Goal: Task Accomplishment & Management: Manage account settings

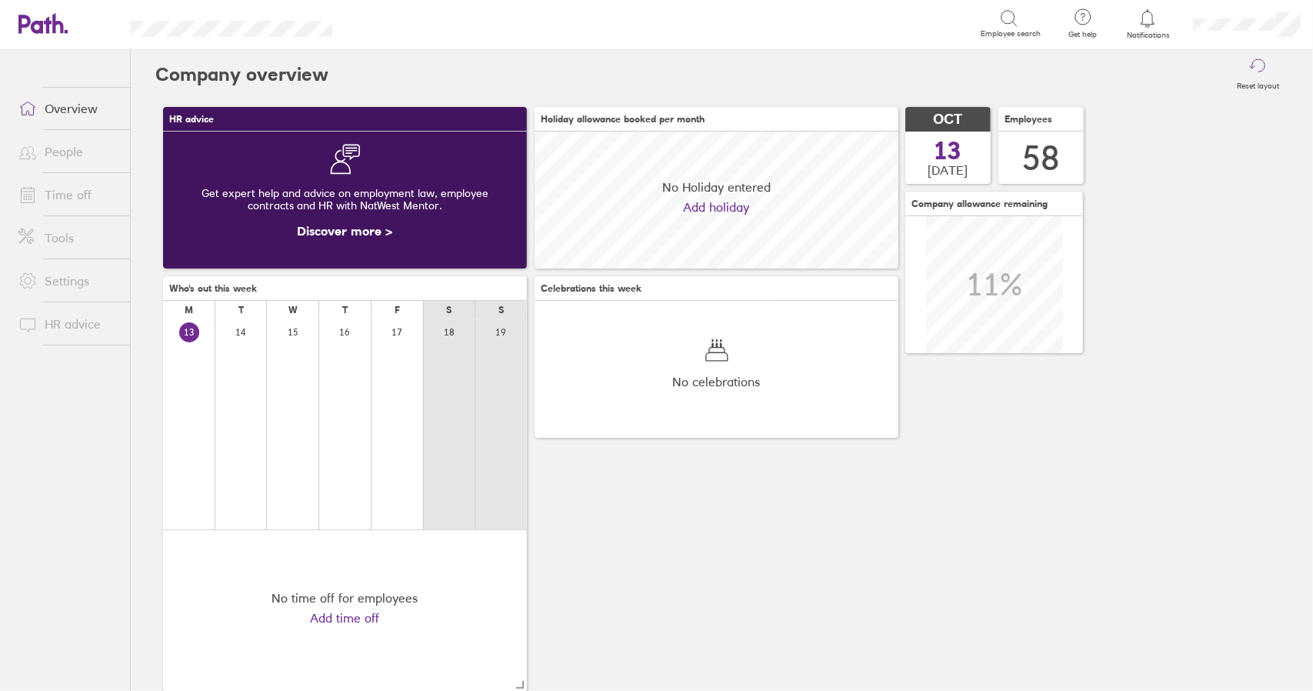
scroll to position [137, 363]
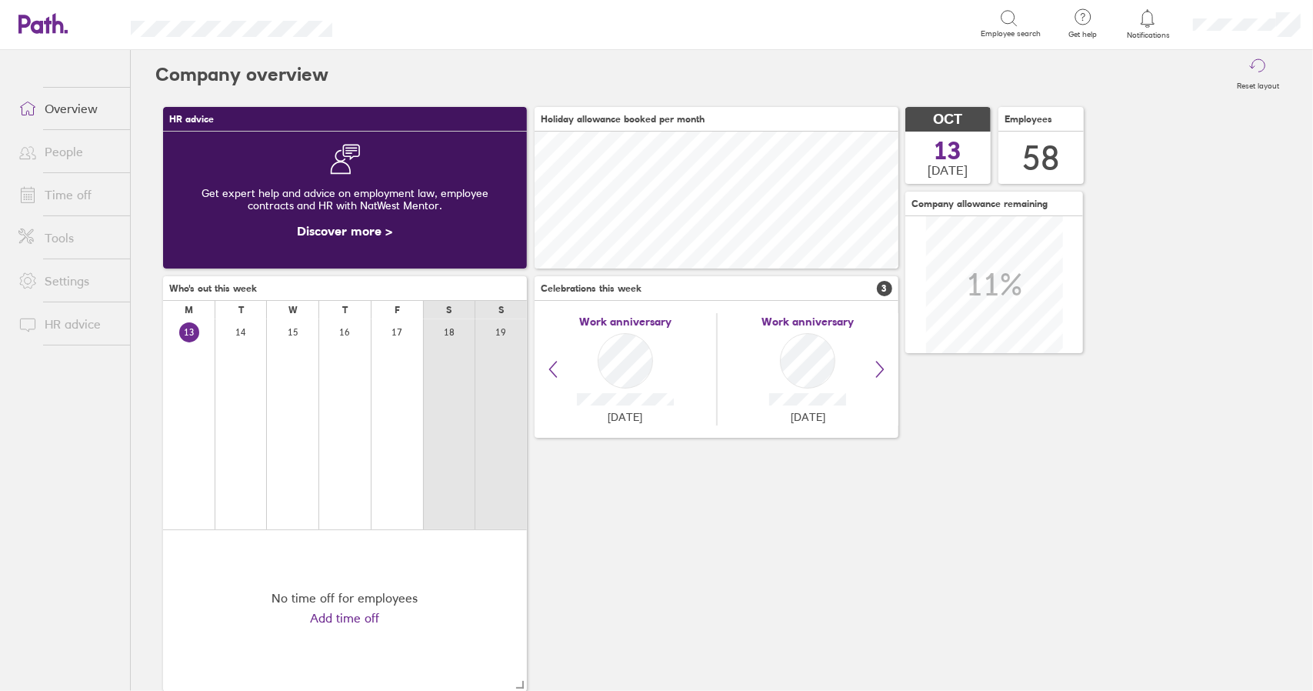
click at [78, 188] on link "Time off" at bounding box center [68, 194] width 124 height 31
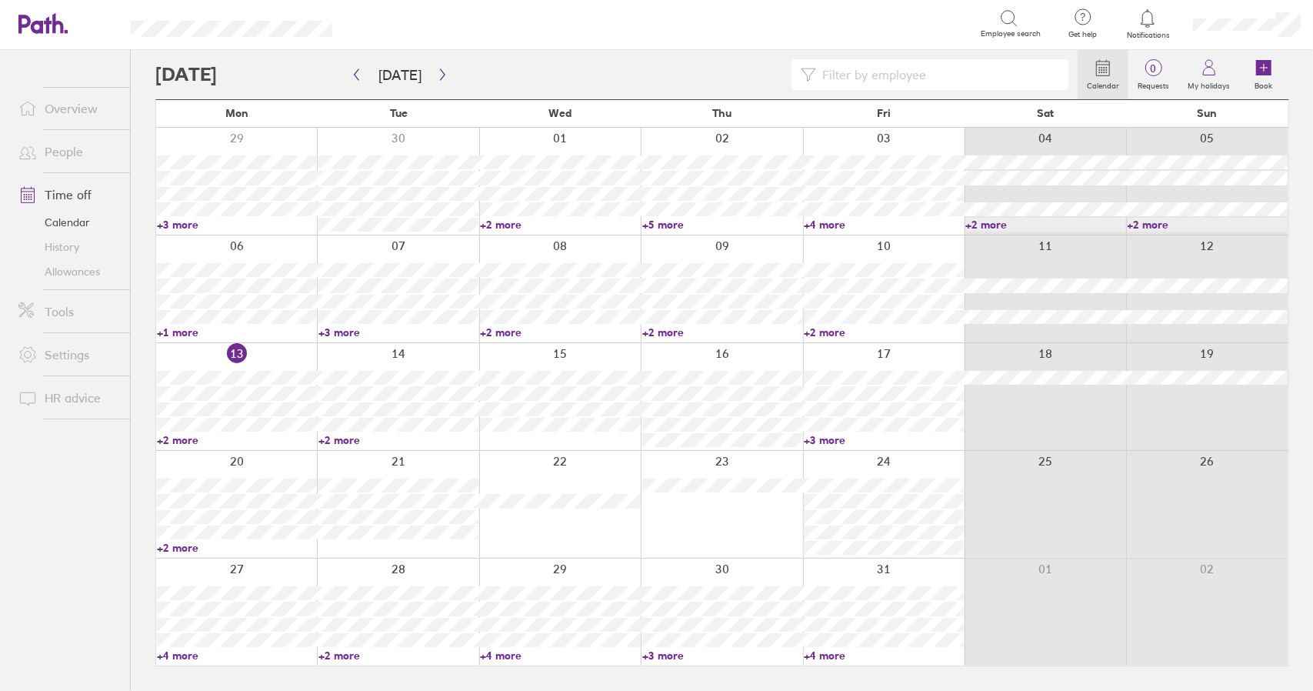
click at [345, 438] on link "+2 more" at bounding box center [398, 440] width 160 height 14
click at [178, 441] on link "+2 more" at bounding box center [237, 440] width 160 height 14
click at [343, 441] on link "+2 more" at bounding box center [398, 440] width 160 height 14
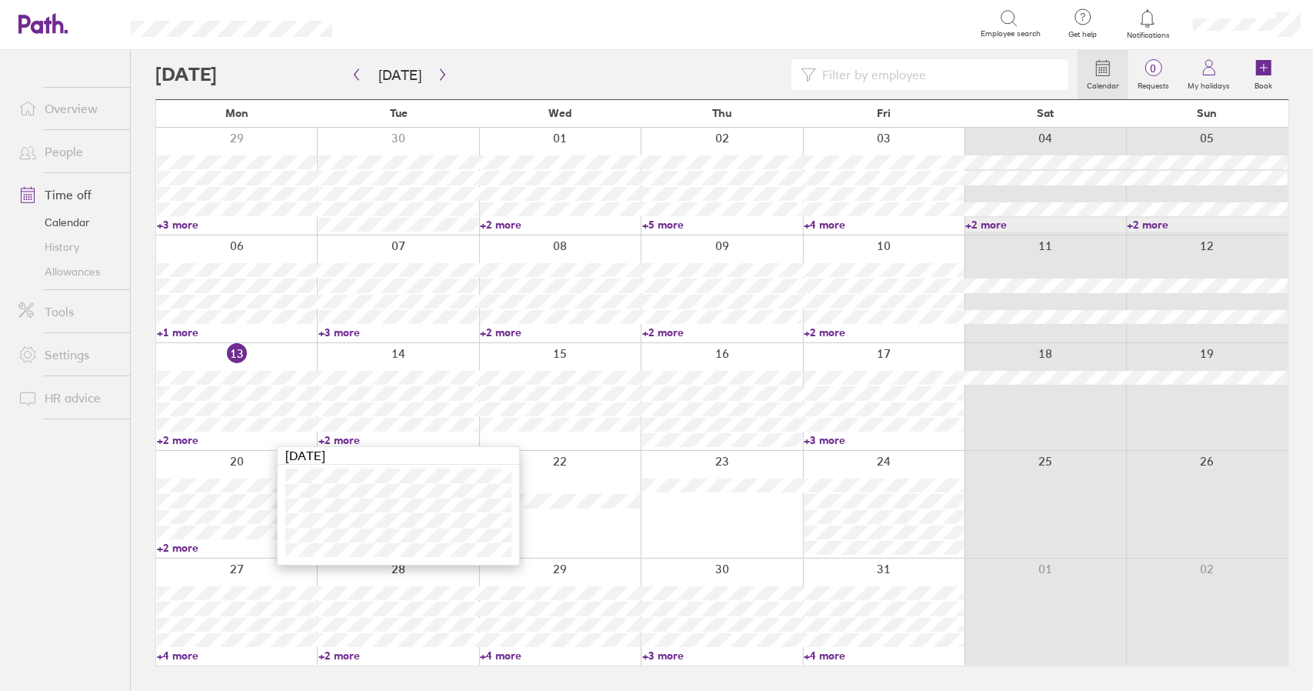
click at [343, 441] on link "+2 more" at bounding box center [398, 440] width 160 height 14
click at [346, 439] on link "+2 more" at bounding box center [398, 440] width 160 height 14
click at [174, 547] on link "+2 more" at bounding box center [237, 548] width 160 height 14
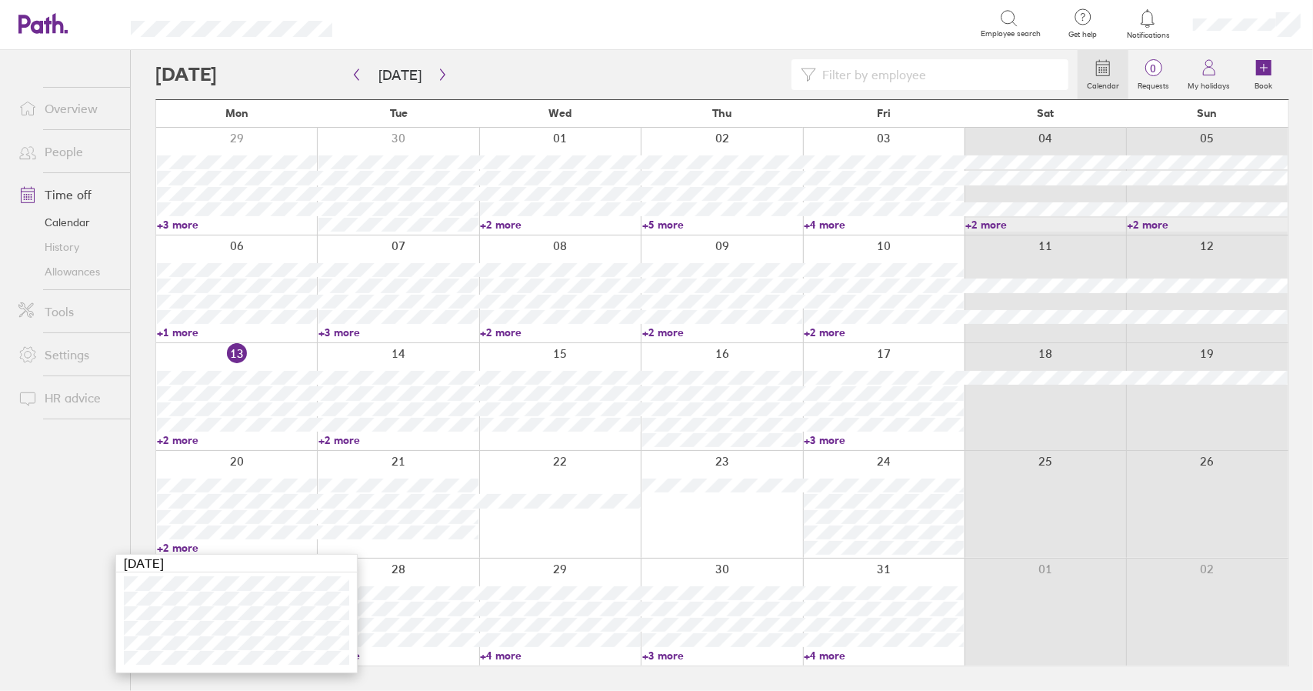
click at [175, 547] on link "+2 more" at bounding box center [237, 548] width 160 height 14
click at [135, 379] on div "Calendar 0 Requests My holidays Book [DATE] [DATE] Mon Tue Wed Thu Fri Sat Sun …" at bounding box center [722, 370] width 1182 height 641
click at [139, 106] on div "Calendar 0 Requests My holidays Book [DATE] [DATE] Mon Tue Wed Thu Fri Sat Sun …" at bounding box center [722, 370] width 1182 height 641
click at [137, 110] on div "Calendar 0 Requests My holidays Book [DATE] [DATE] Mon Tue Wed Thu Fri Sat Sun …" at bounding box center [722, 370] width 1182 height 641
click at [140, 106] on div "Calendar 0 Requests My holidays Book [DATE] [DATE] Mon Tue Wed Thu Fri Sat Sun …" at bounding box center [722, 370] width 1182 height 641
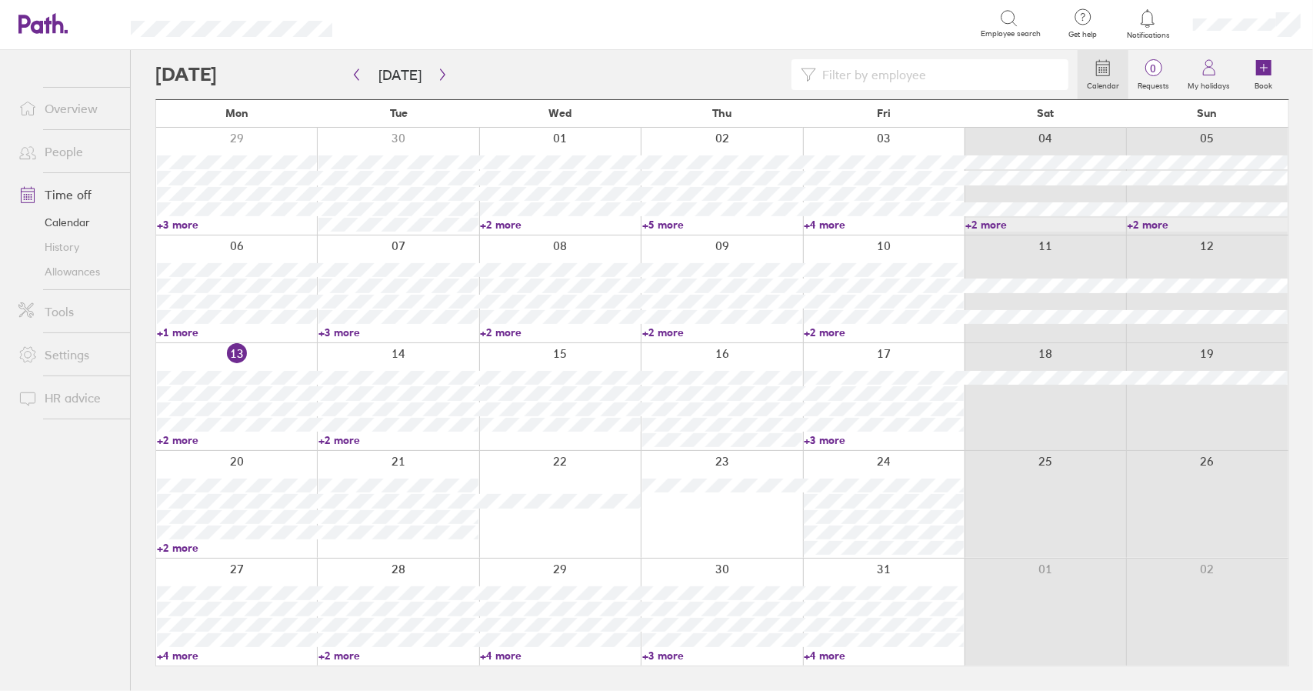
click at [138, 106] on div "Calendar 0 Requests My holidays Book [DATE] [DATE] Mon Tue Wed Thu Fri Sat Sun …" at bounding box center [722, 370] width 1182 height 641
click at [138, 179] on div "Calendar 0 Requests My holidays Book [DATE] [DATE] Mon Tue Wed Thu Fri Sat Sun …" at bounding box center [722, 370] width 1182 height 641
click at [136, 178] on div "Calendar 0 Requests My holidays Book [DATE] [DATE] Mon Tue Wed Thu Fri Sat Sun …" at bounding box center [722, 370] width 1182 height 641
click at [138, 176] on div "Calendar 0 Requests My holidays Book [DATE] [DATE] Mon Tue Wed Thu Fri Sat Sun …" at bounding box center [722, 370] width 1182 height 641
click at [137, 179] on div "Calendar 0 Requests My holidays Book [DATE] [DATE] Mon Tue Wed Thu Fri Sat Sun …" at bounding box center [722, 370] width 1182 height 641
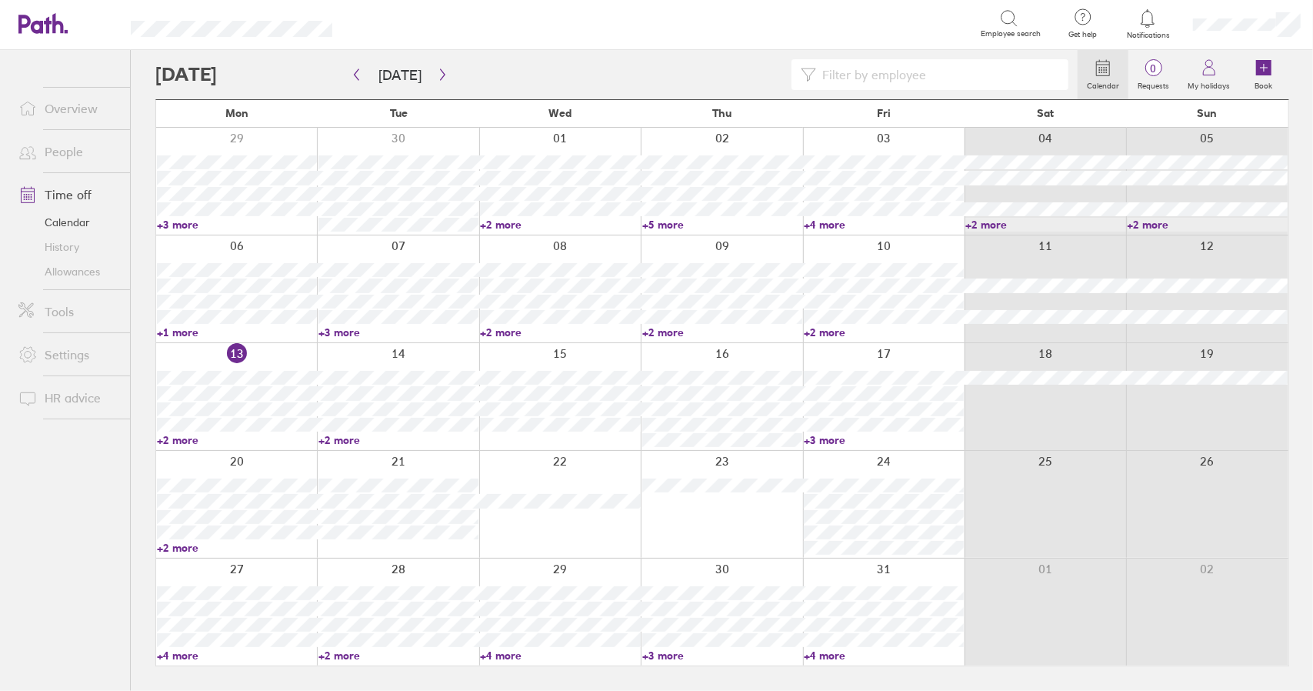
click at [138, 178] on div "Calendar 0 Requests My holidays Book [DATE] [DATE] Mon Tue Wed Thu Fri Sat Sun …" at bounding box center [722, 370] width 1182 height 641
click at [138, 179] on div "Calendar 0 Requests My holidays Book [DATE] [DATE] Mon Tue Wed Thu Fri Sat Sun …" at bounding box center [722, 370] width 1182 height 641
click at [140, 378] on div "Calendar 0 Requests My holidays Book [DATE] [DATE] Mon Tue Wed Thu Fri Sat Sun …" at bounding box center [722, 370] width 1182 height 641
click at [144, 378] on div "Calendar 0 Requests My holidays Book [DATE] [DATE] Mon Tue Wed Thu Fri Sat Sun …" at bounding box center [722, 370] width 1182 height 641
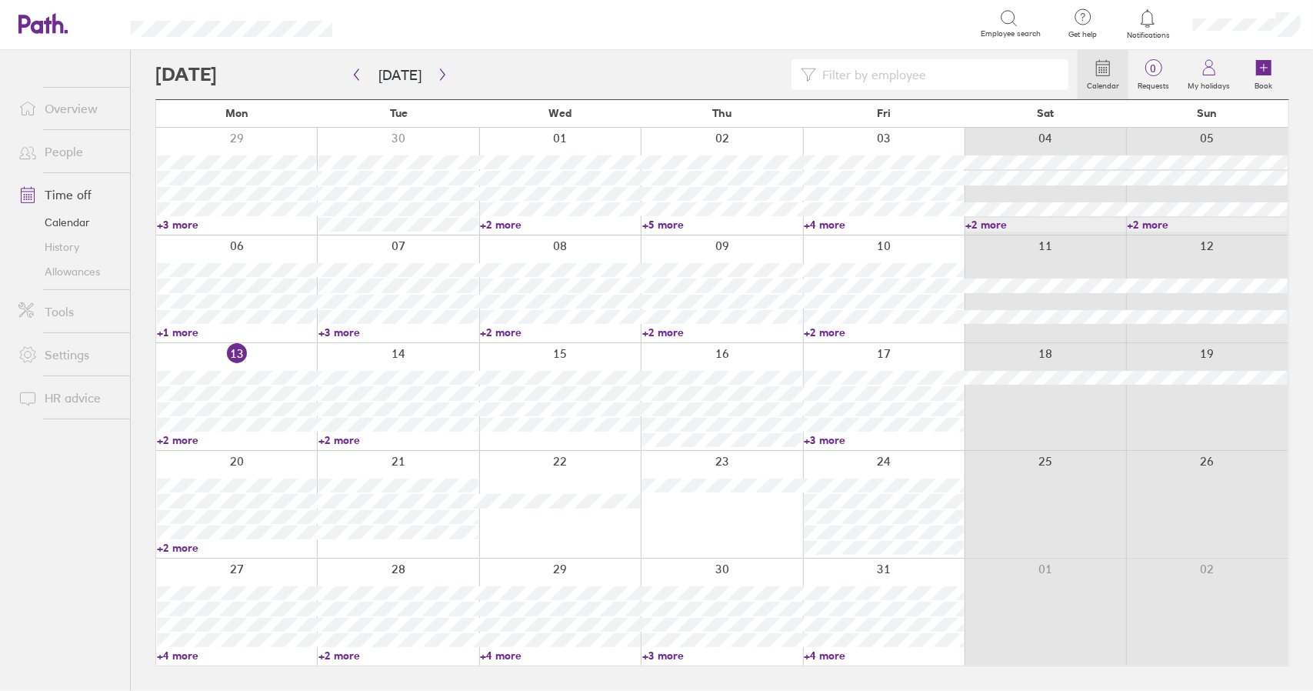
click at [145, 378] on div "Calendar 0 Requests My holidays Book [DATE] [DATE] Mon Tue Wed Thu Fri Sat Sun …" at bounding box center [722, 370] width 1182 height 641
click at [145, 377] on div "Calendar 0 Requests My holidays Book [DATE] [DATE] Mon Tue Wed Thu Fri Sat Sun …" at bounding box center [722, 370] width 1182 height 641
click at [146, 376] on div "Calendar 0 Requests My holidays Book [DATE] [DATE] Mon Tue Wed Thu Fri Sat Sun …" at bounding box center [722, 370] width 1182 height 641
click at [148, 377] on div "Calendar 0 Requests My holidays Book [DATE] [DATE] Mon Tue Wed Thu Fri Sat Sun …" at bounding box center [722, 370] width 1182 height 641
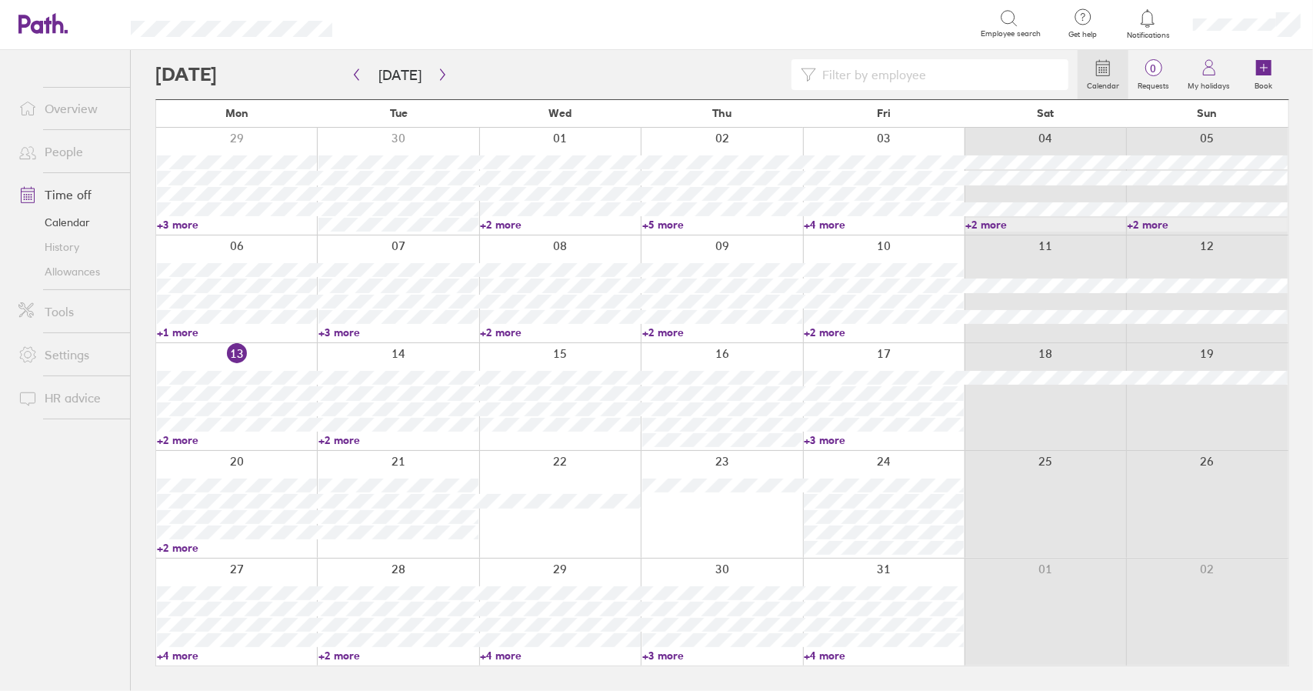
click at [148, 377] on div "Calendar 0 Requests My holidays Book [DATE] [DATE] Mon Tue Wed Thu Fri Sat Sun …" at bounding box center [722, 370] width 1182 height 641
click at [148, 376] on div "Calendar 0 Requests My holidays Book [DATE] [DATE] Mon Tue Wed Thu Fri Sat Sun …" at bounding box center [722, 370] width 1182 height 641
click at [147, 376] on div "Calendar 0 Requests My holidays Book [DATE] [DATE] Mon Tue Wed Thu Fri Sat Sun …" at bounding box center [722, 370] width 1182 height 641
click at [145, 377] on div "Calendar 0 Requests My holidays Book [DATE] [DATE] Mon Tue Wed Thu Fri Sat Sun …" at bounding box center [722, 370] width 1182 height 641
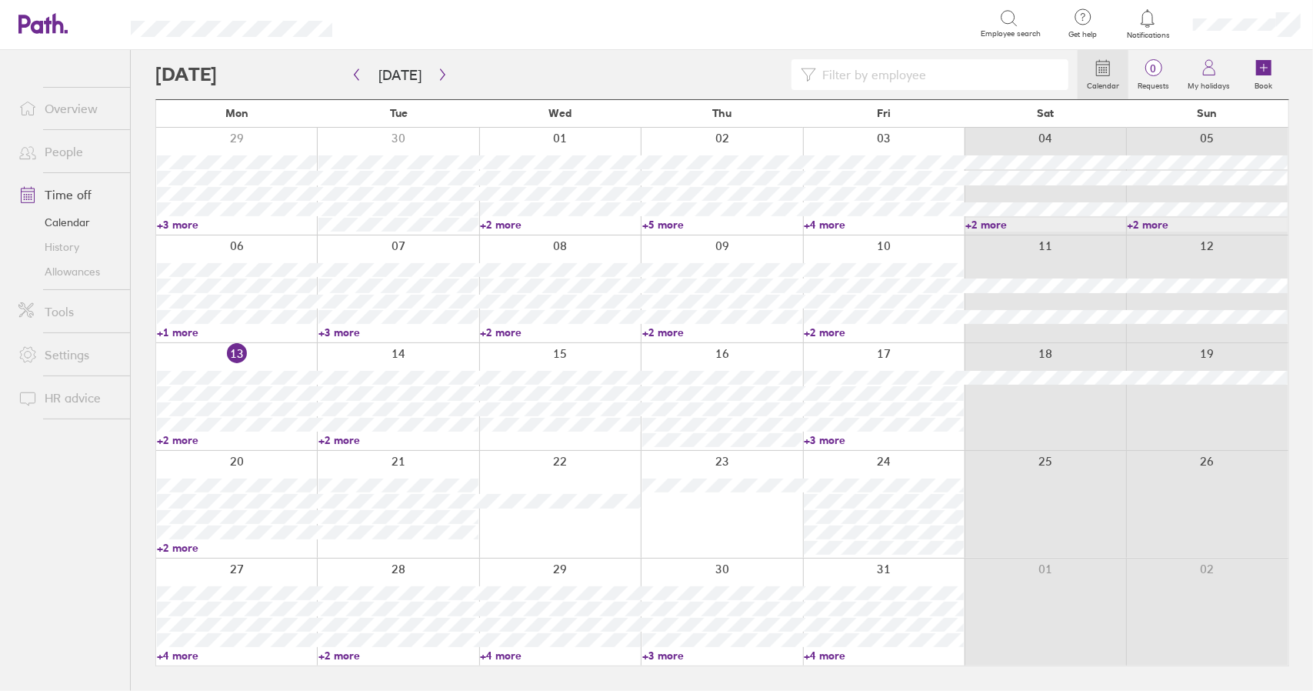
click at [338, 441] on link "+2 more" at bounding box center [398, 440] width 160 height 14
